Goal: Obtain resource: Obtain resource

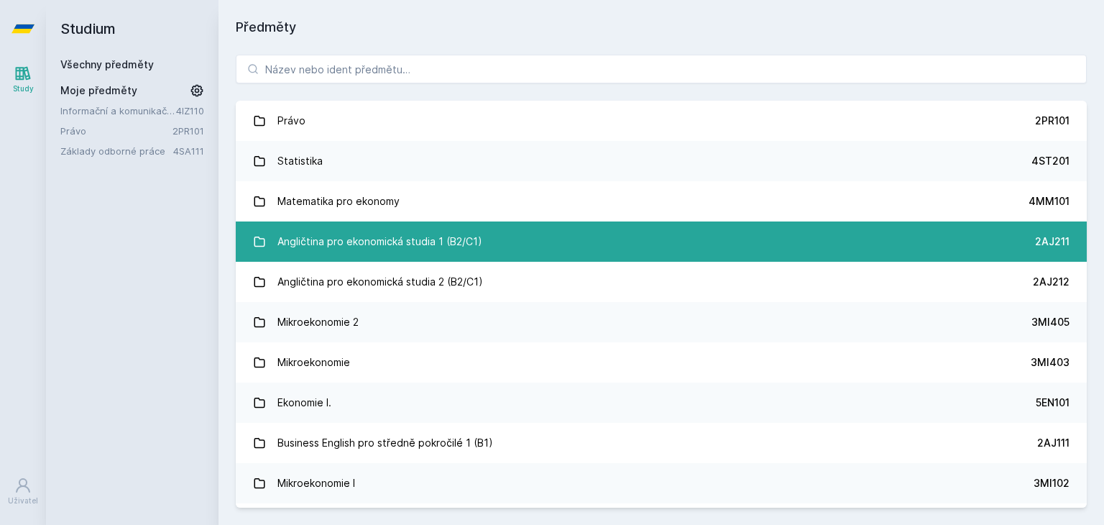
click at [391, 252] on div "Angličtina pro ekonomická studia 1 (B2/C1)" at bounding box center [379, 241] width 205 height 29
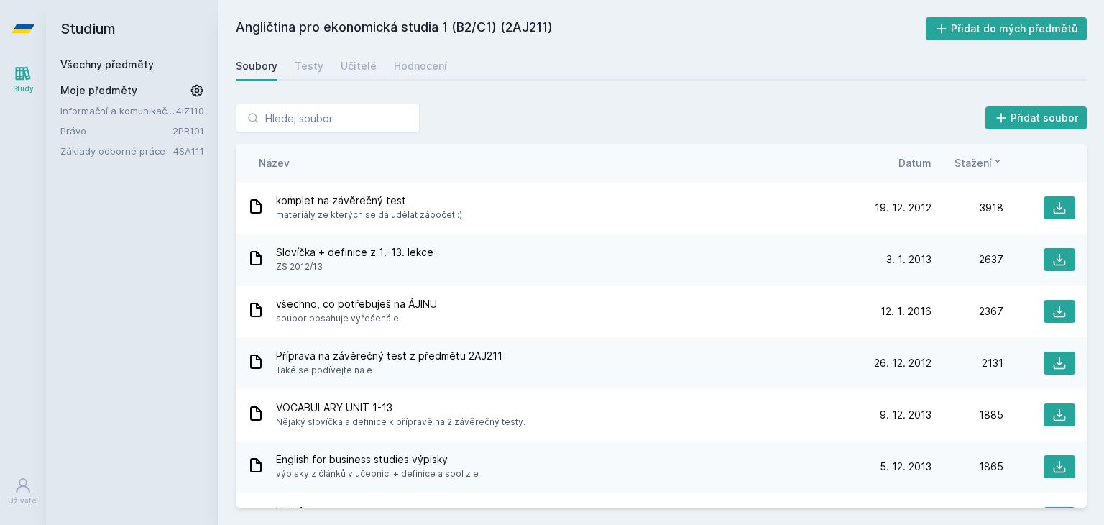
click at [432, 125] on div "Přidat soubor" at bounding box center [661, 117] width 851 height 29
click at [416, 206] on span "komplet na závěrečný test" at bounding box center [369, 200] width 186 height 14
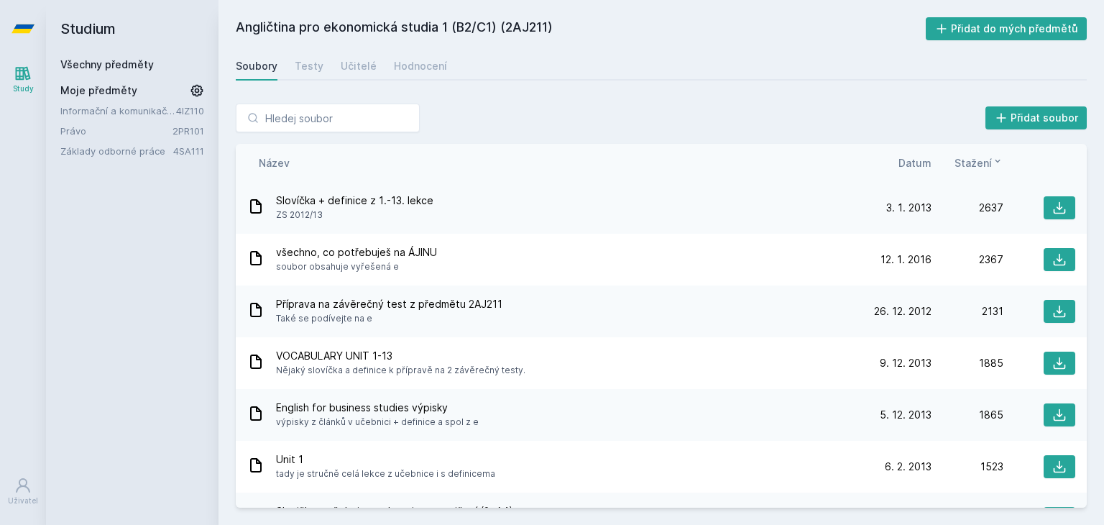
scroll to position [55, 0]
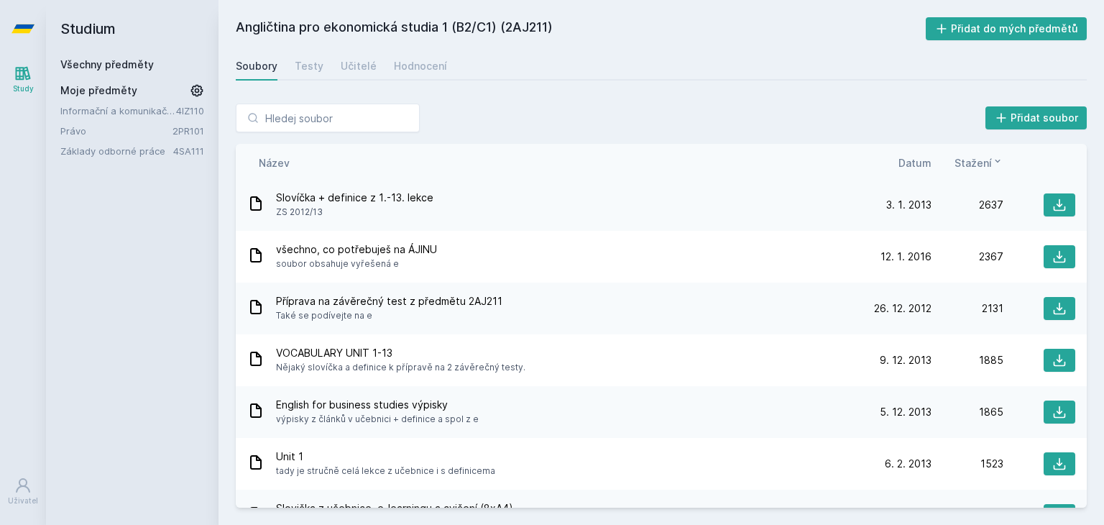
click at [359, 216] on span "ZS 2012/13" at bounding box center [354, 212] width 157 height 14
click at [1054, 255] on icon at bounding box center [1060, 257] width 12 height 12
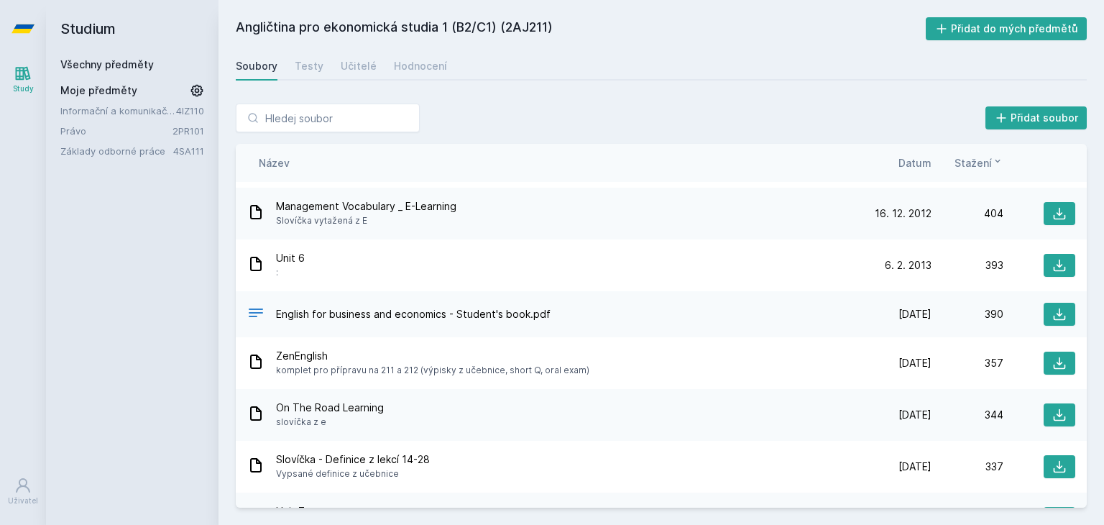
scroll to position [1525, 0]
click at [603, 313] on div "English for business and economics - Student's book.pdf" at bounding box center [553, 313] width 612 height 21
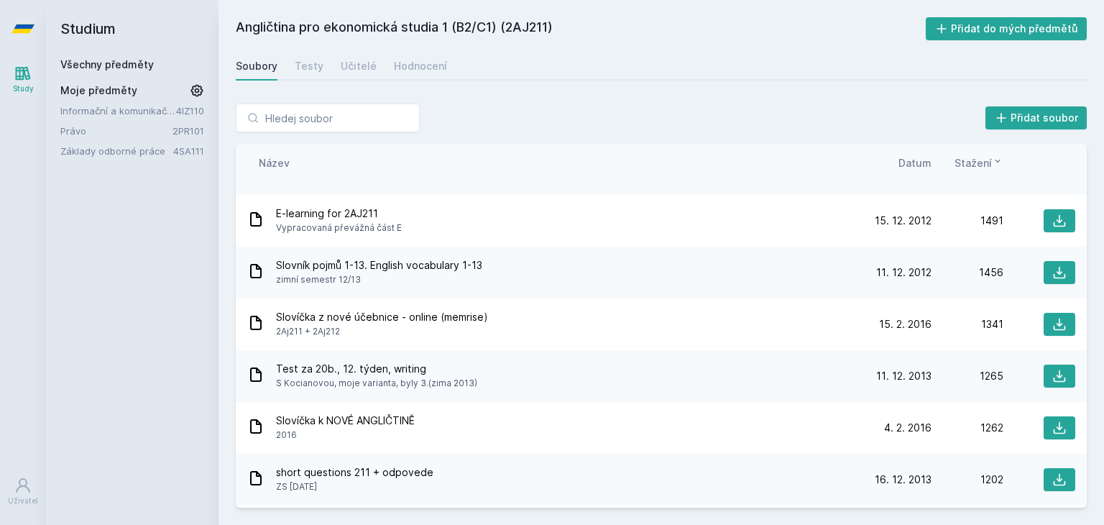
scroll to position [0, 0]
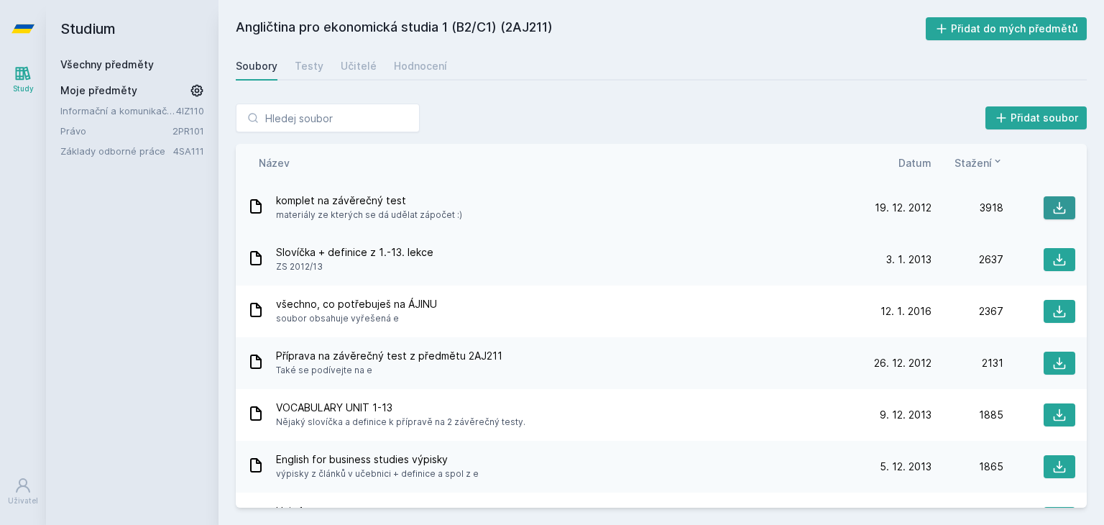
click at [1054, 208] on icon at bounding box center [1060, 208] width 12 height 12
click at [379, 305] on span "všechno, co potřebuješ na ÁJINU" at bounding box center [356, 304] width 161 height 14
click at [1052, 311] on icon at bounding box center [1059, 311] width 14 height 14
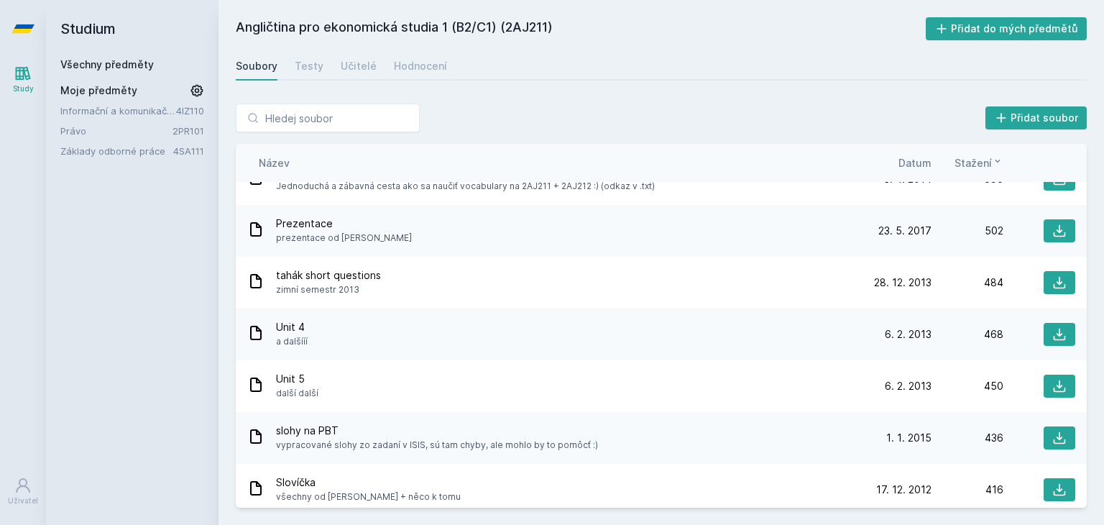
scroll to position [1222, 0]
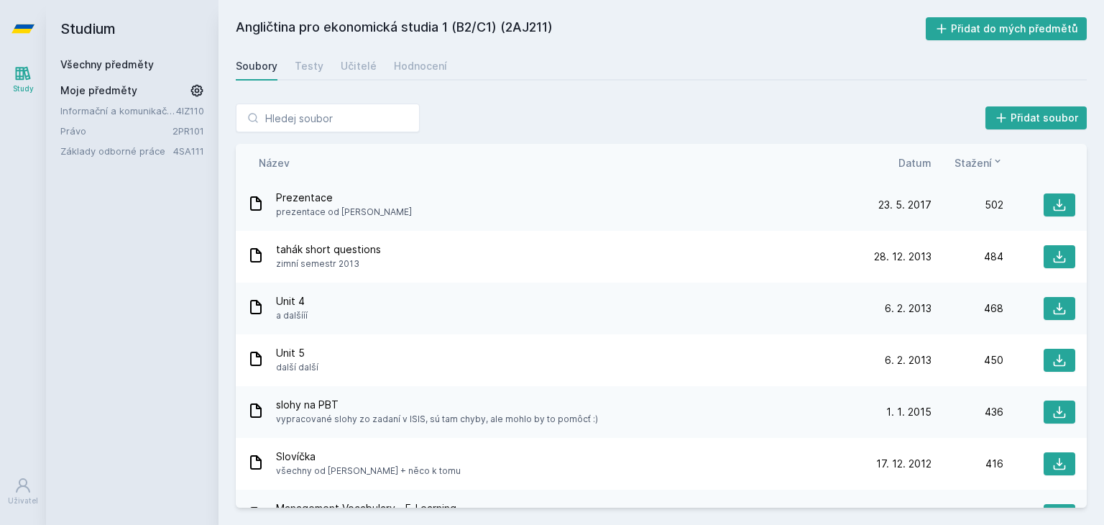
click at [747, 415] on div "slohy na PBT vypracované slohy zo zadaní v ISIS, sú tam chyby, ale mohlo by to …" at bounding box center [553, 411] width 612 height 29
click at [1052, 412] on icon at bounding box center [1059, 412] width 14 height 14
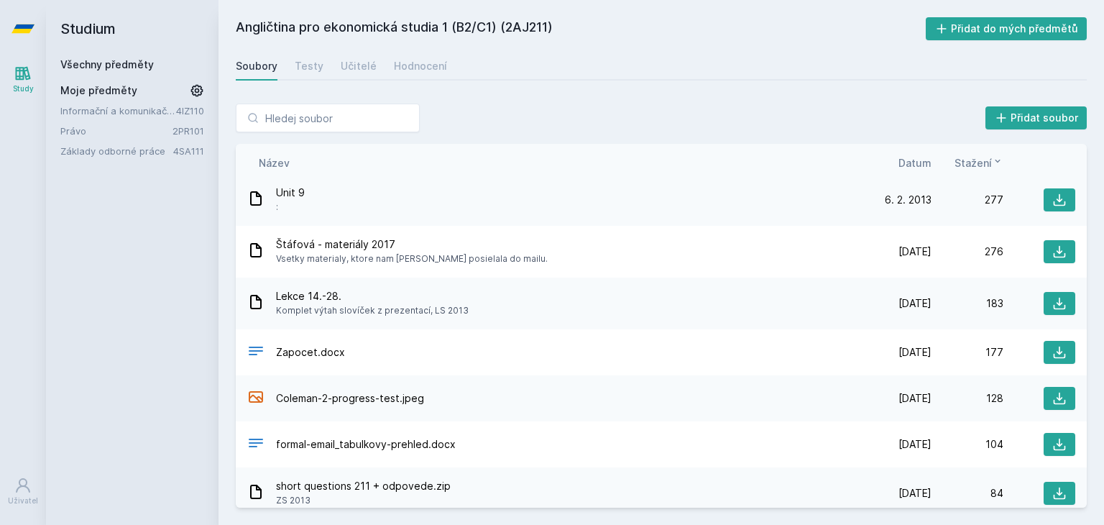
scroll to position [2060, 0]
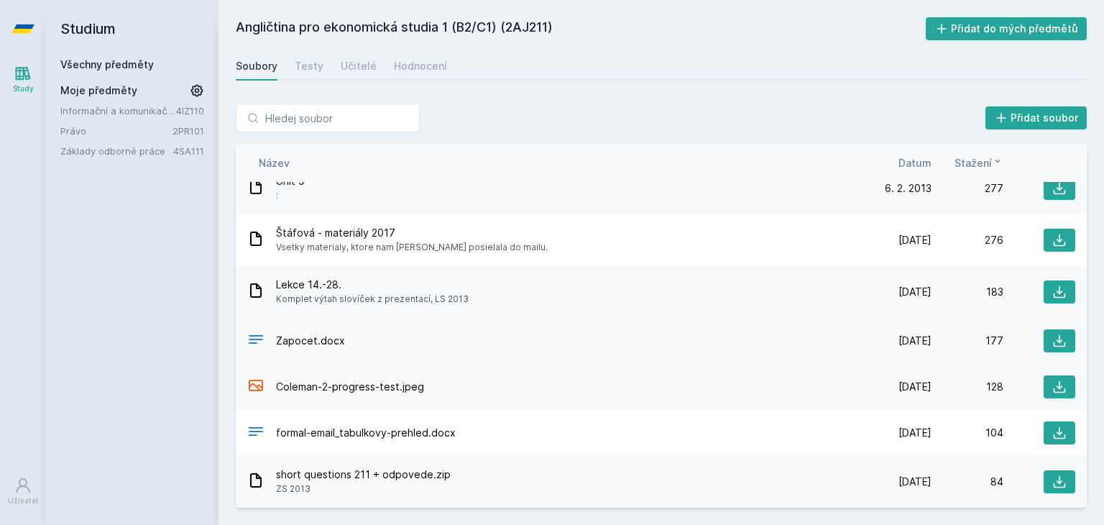
click at [542, 328] on div "Zapocet.docx [DATE] [DATE] 177" at bounding box center [661, 341] width 851 height 46
click at [1044, 344] on button at bounding box center [1060, 340] width 32 height 23
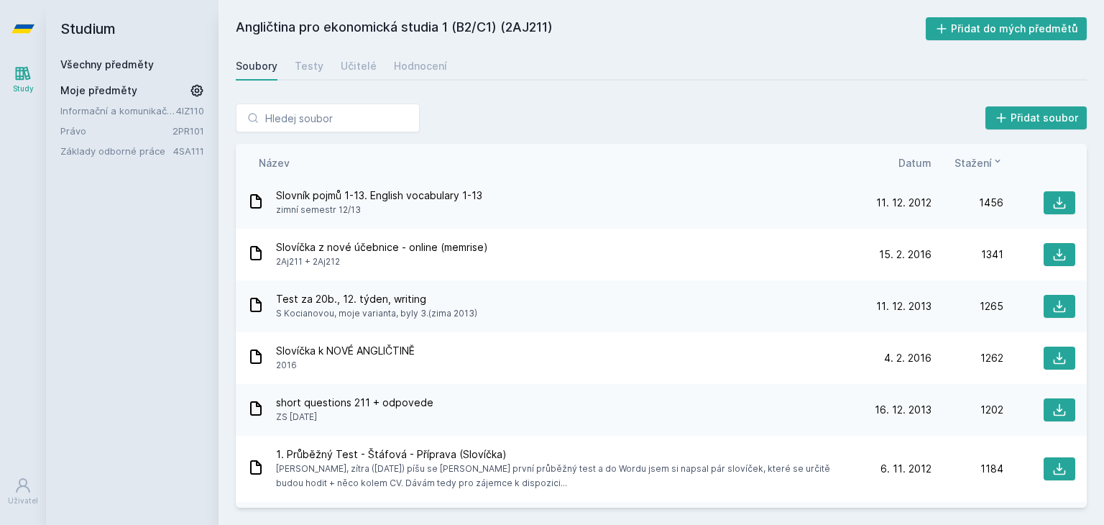
scroll to position [0, 0]
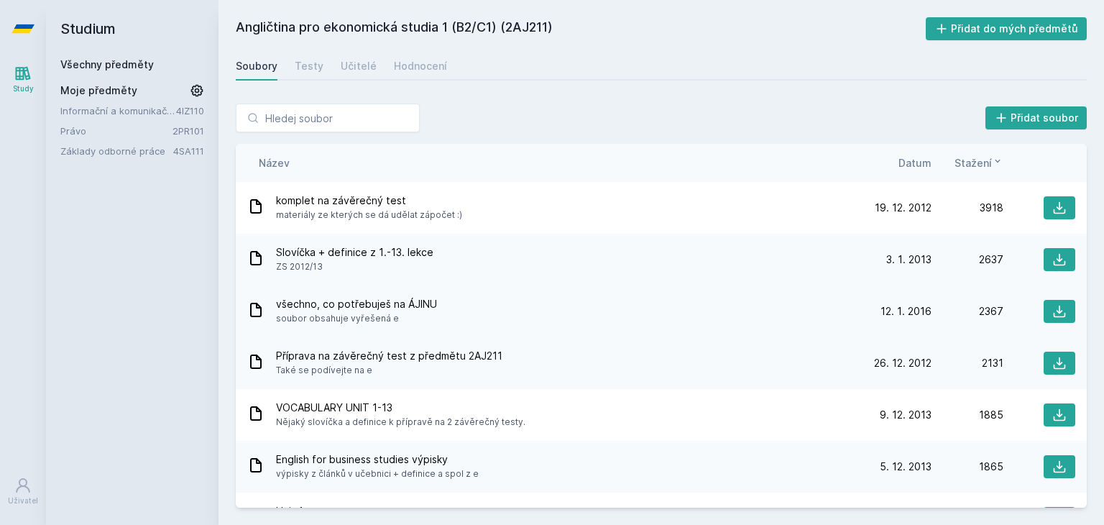
click at [257, 305] on icon at bounding box center [255, 309] width 17 height 17
click at [506, 22] on h2 "Angličtina pro ekonomická studia 1 (B2/C1) (2AJ211)" at bounding box center [581, 28] width 690 height 23
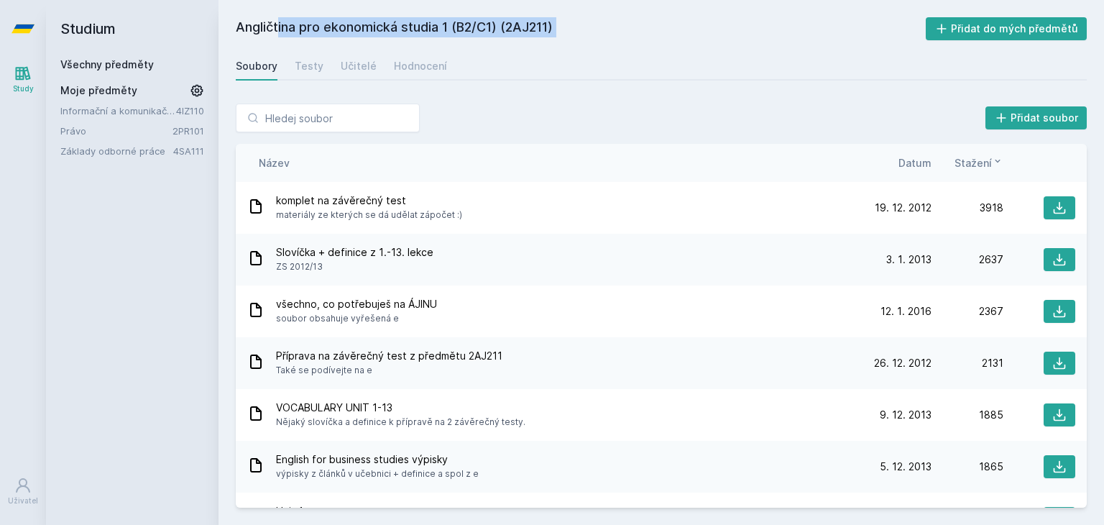
click at [507, 23] on h2 "Angličtina pro ekonomická studia 1 (B2/C1) (2AJ211)" at bounding box center [581, 28] width 690 height 23
copy div "Angličtina pro ekonomická studia 1 (B2/C1) (2AJ211)"
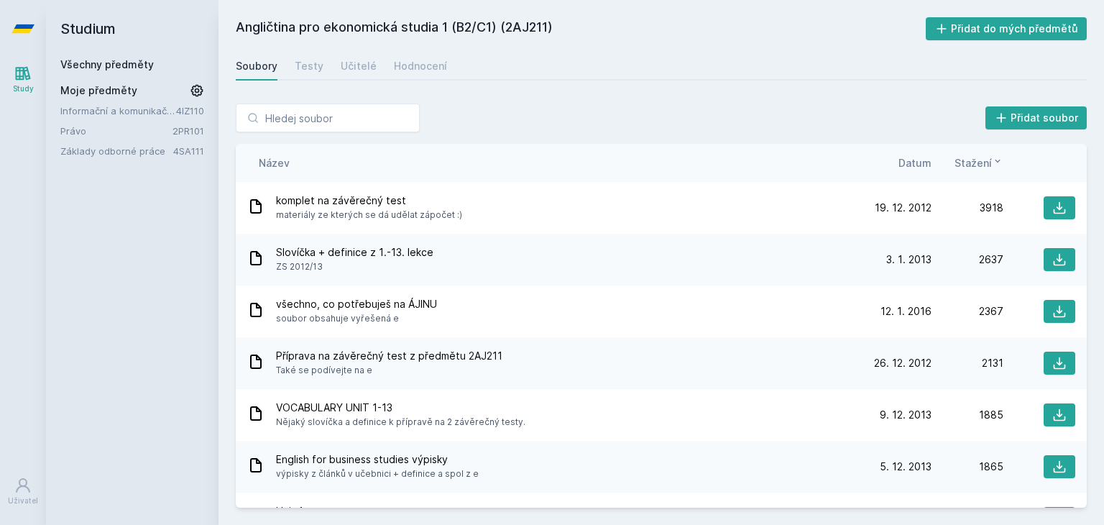
click at [187, 35] on h2 "Studium" at bounding box center [132, 28] width 144 height 57
